Goal: Task Accomplishment & Management: Manage account settings

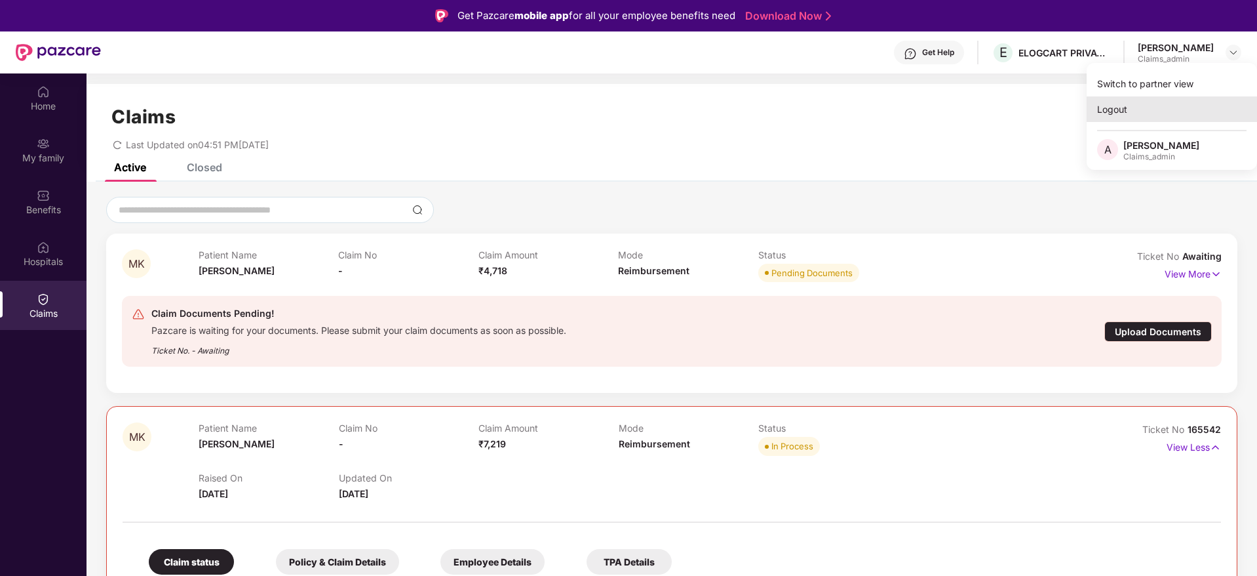
click at [1109, 109] on div "Logout" at bounding box center [1172, 109] width 170 height 26
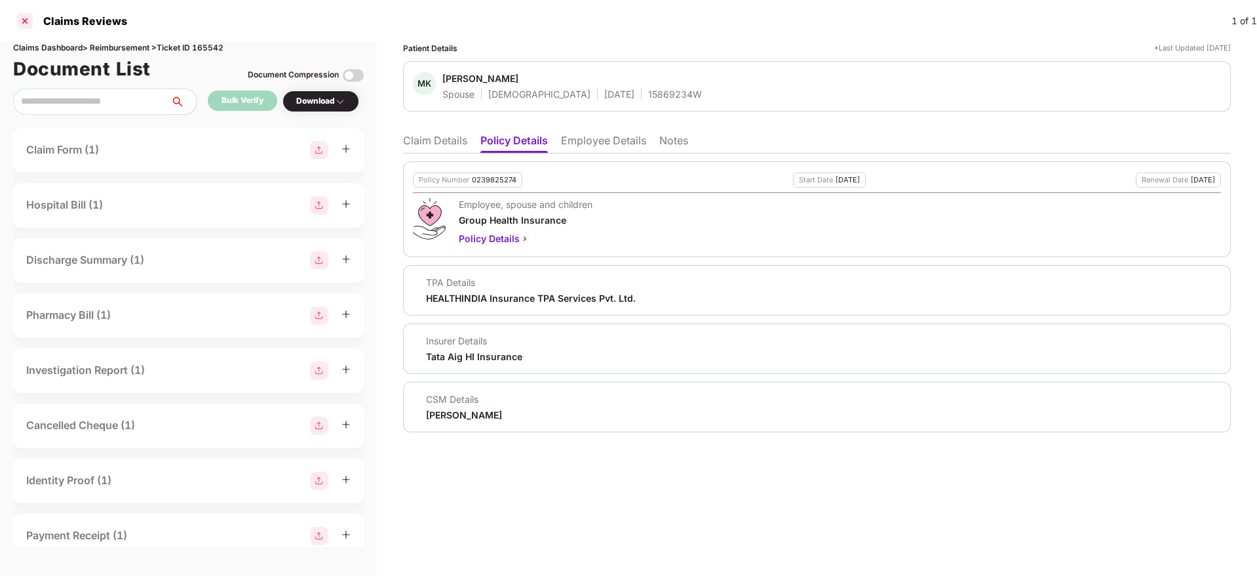
click at [22, 15] on div at bounding box center [24, 20] width 21 height 21
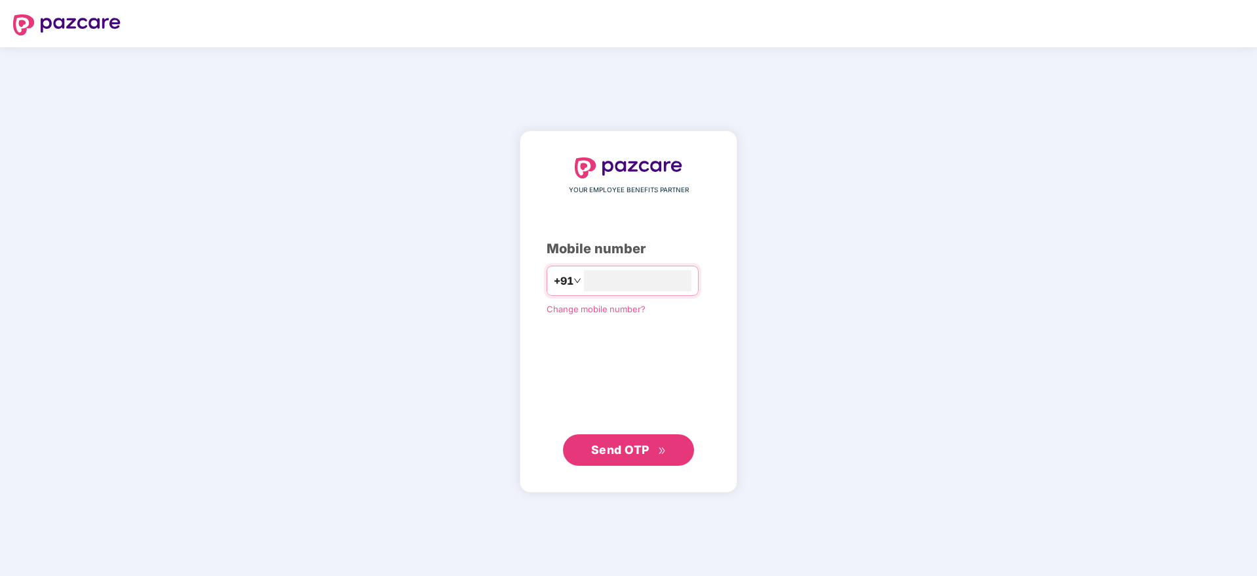
type input "**********"
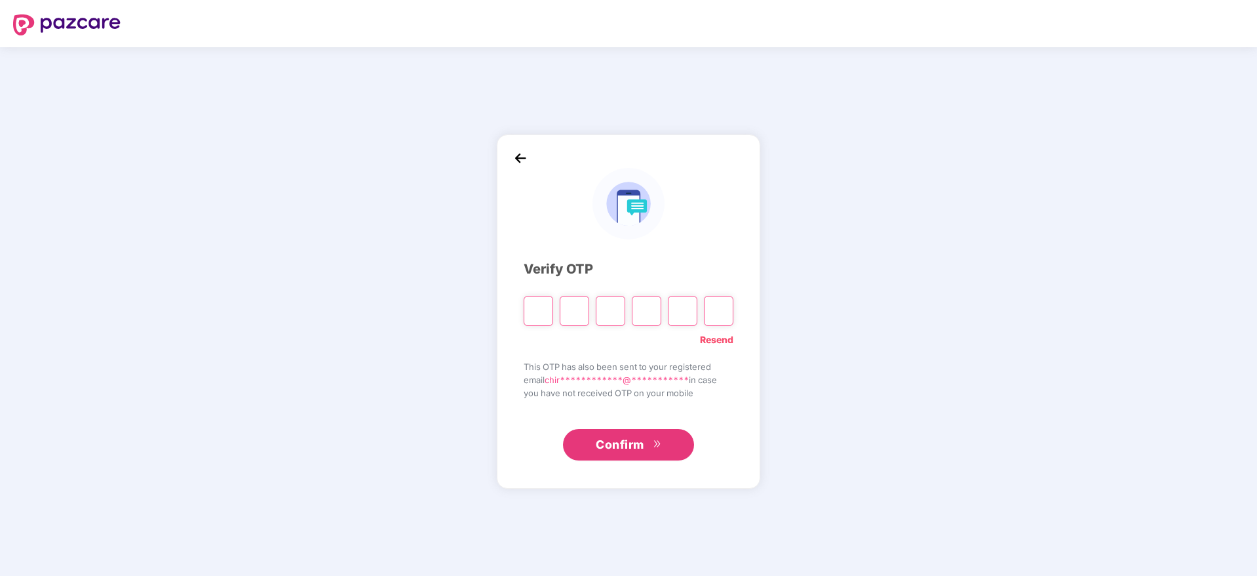
type input "*"
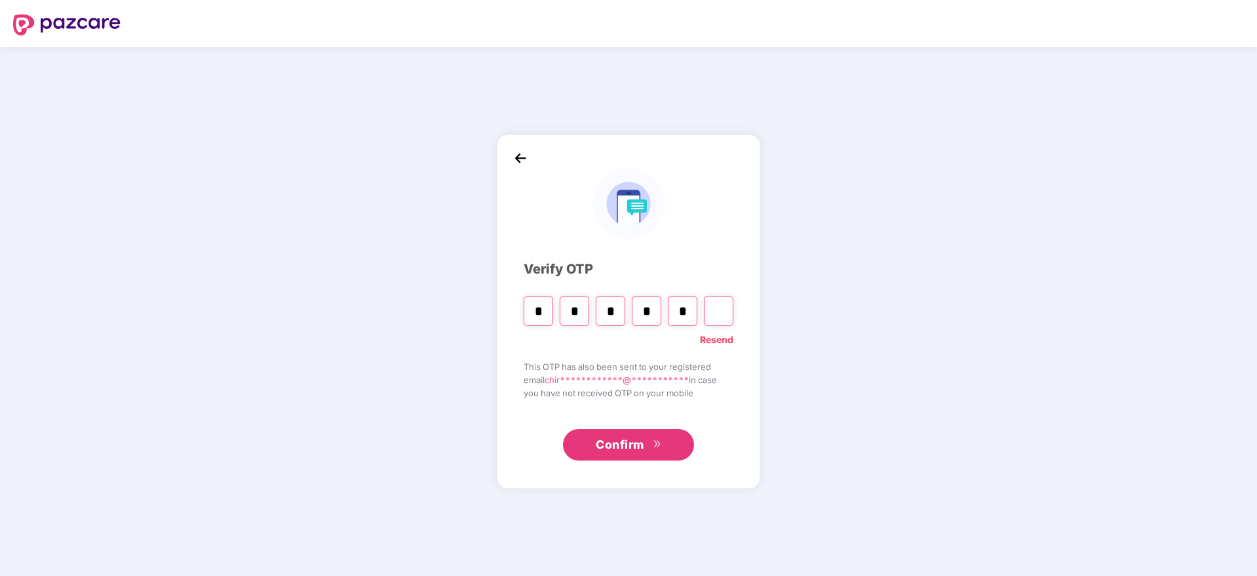
type input "*"
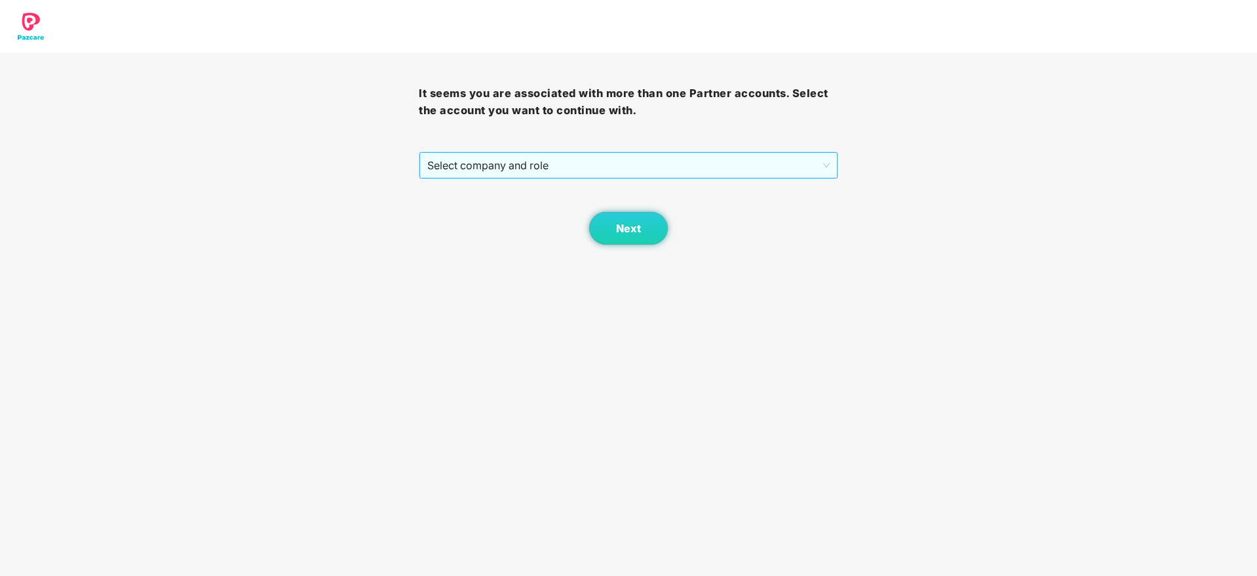
click at [552, 169] on span "Select company and role" at bounding box center [628, 165] width 402 height 25
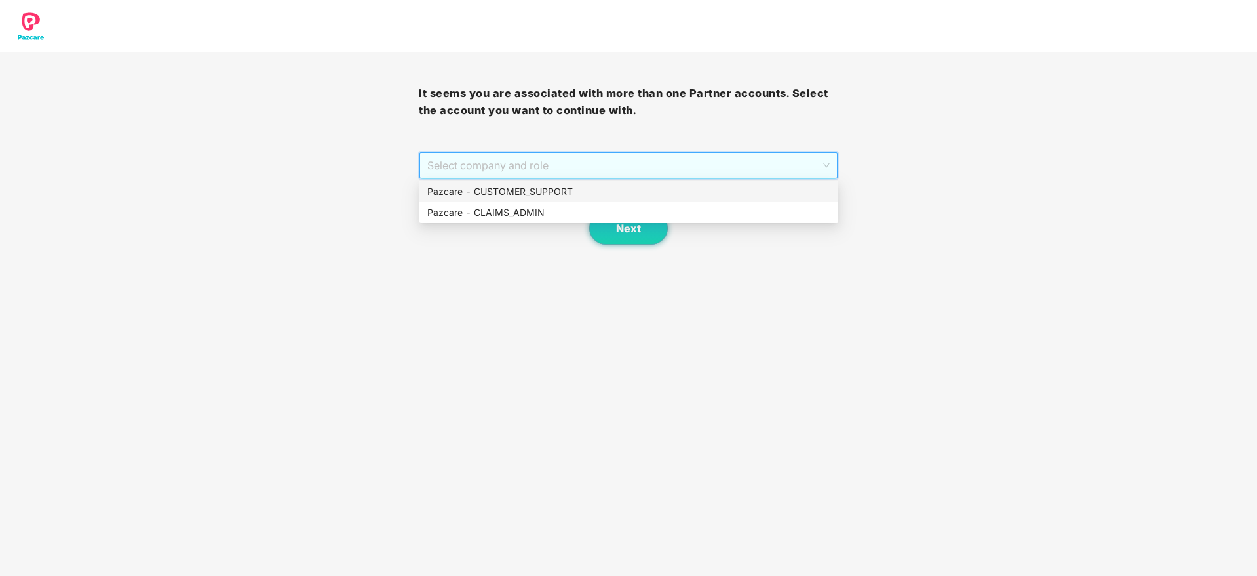
click at [506, 187] on div "Pazcare - CUSTOMER_SUPPORT" at bounding box center [628, 191] width 403 height 14
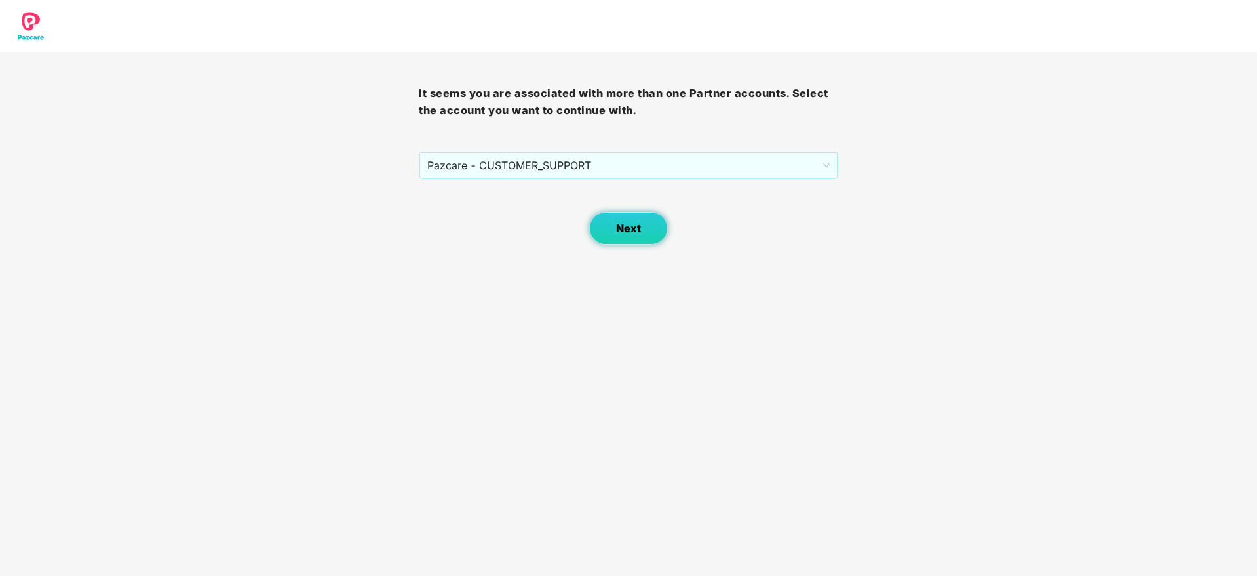
click at [621, 232] on span "Next" at bounding box center [628, 228] width 25 height 12
click at [498, 154] on span "Select company and role" at bounding box center [628, 165] width 402 height 25
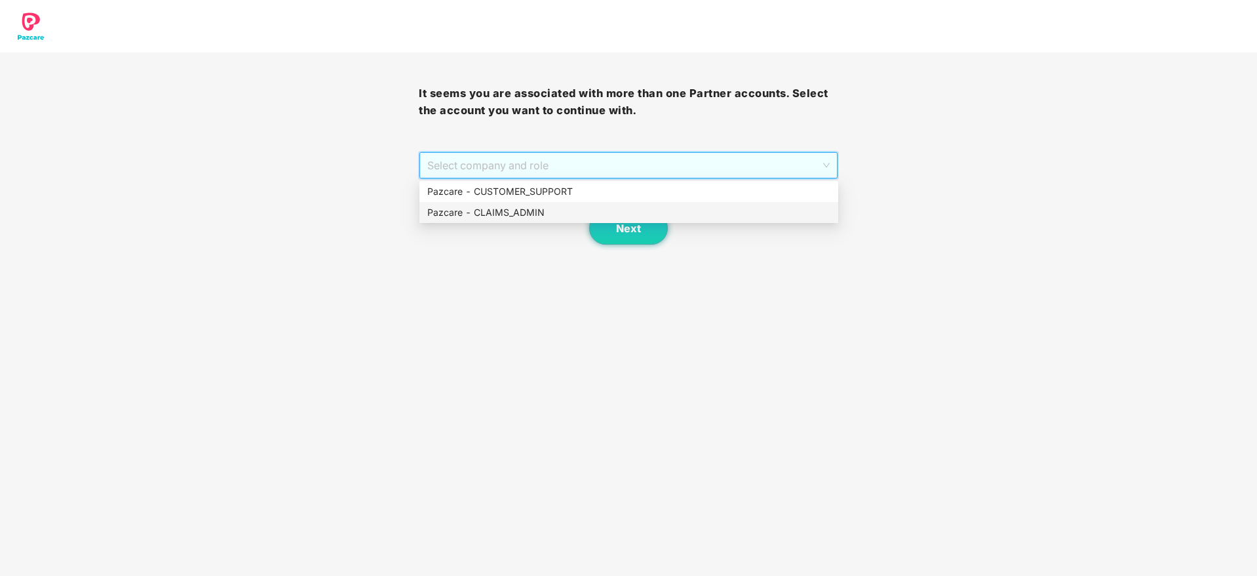
click at [464, 212] on div "Pazcare - CLAIMS_ADMIN" at bounding box center [628, 212] width 403 height 14
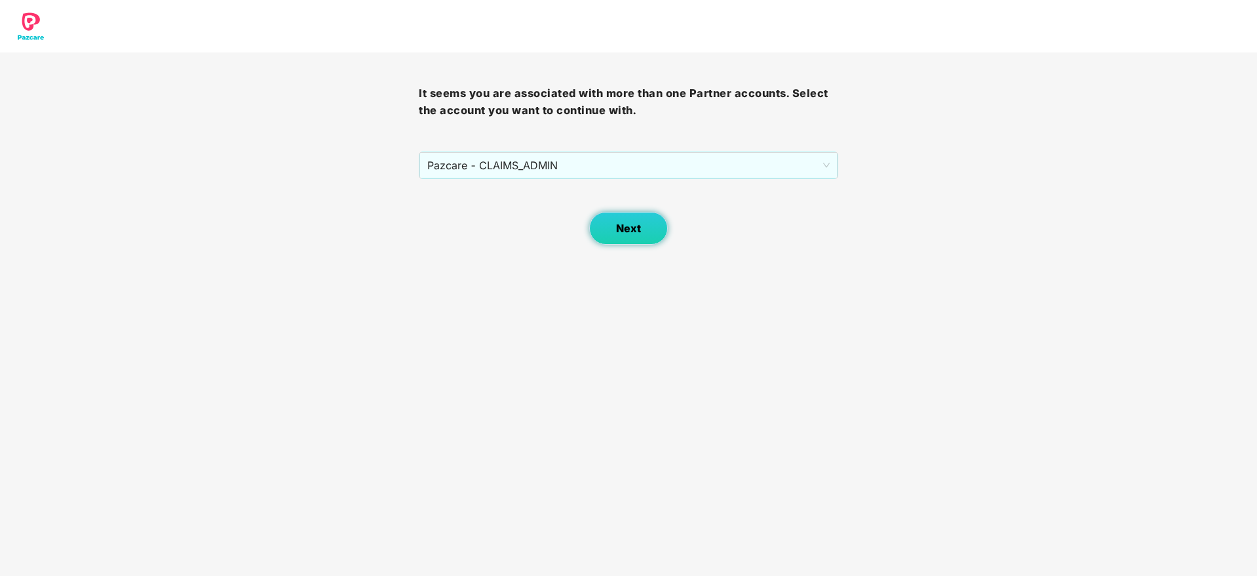
click at [645, 243] on button "Next" at bounding box center [628, 228] width 79 height 33
